Goal: Information Seeking & Learning: Learn about a topic

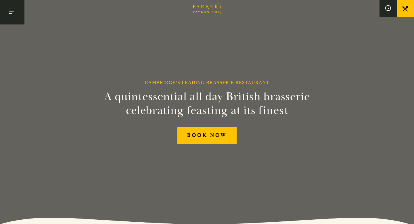
click at [16, 14] on button "Toggle navigation" at bounding box center [12, 12] width 24 height 24
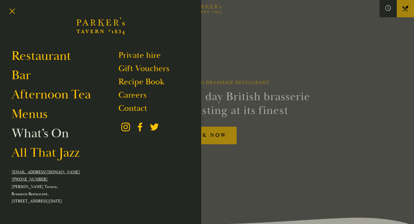
click at [60, 133] on link "What’s On" at bounding box center [40, 133] width 57 height 16
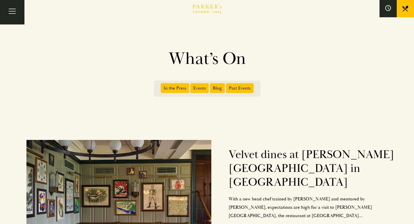
scroll to position [1, 0]
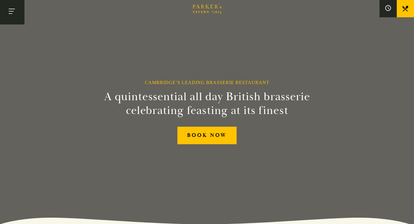
click at [19, 18] on button "Toggle navigation" at bounding box center [12, 12] width 24 height 24
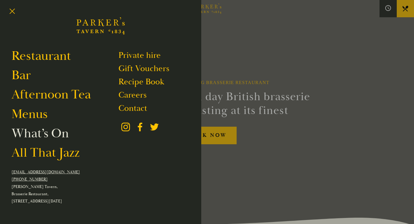
click at [43, 134] on link "What’s On" at bounding box center [40, 133] width 57 height 16
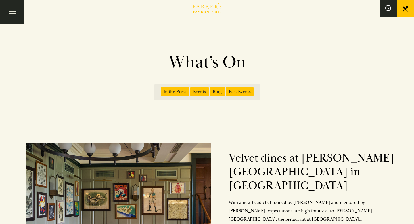
click at [200, 95] on span "Events" at bounding box center [199, 92] width 18 height 10
click at [192, 89] on input "Events" at bounding box center [192, 89] width 0 height 0
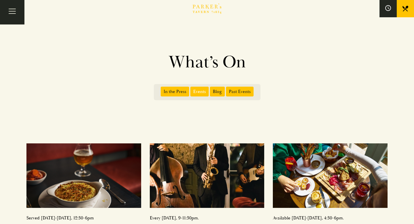
click at [174, 89] on span "In the Press" at bounding box center [175, 92] width 28 height 10
click at [162, 89] on input "In the Press" at bounding box center [162, 89] width 0 height 0
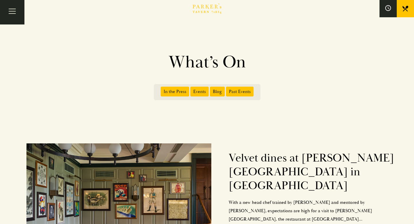
click at [241, 93] on span "Past Events" at bounding box center [240, 92] width 28 height 10
click at [227, 89] on input "Past Events" at bounding box center [227, 89] width 0 height 0
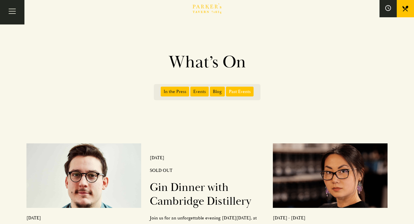
click at [216, 91] on span "Blog" at bounding box center [217, 92] width 15 height 10
click at [211, 89] on input "Blog" at bounding box center [211, 89] width 0 height 0
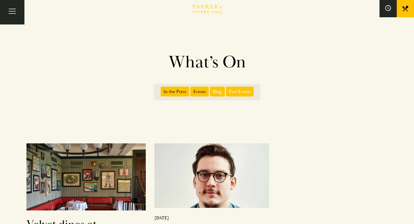
click at [195, 91] on span "Events" at bounding box center [199, 92] width 18 height 10
click at [192, 89] on input "Events" at bounding box center [192, 89] width 0 height 0
click at [175, 92] on span "In the Press" at bounding box center [175, 92] width 28 height 10
click at [162, 89] on input "In the Press" at bounding box center [162, 89] width 0 height 0
